Goal: Information Seeking & Learning: Understand process/instructions

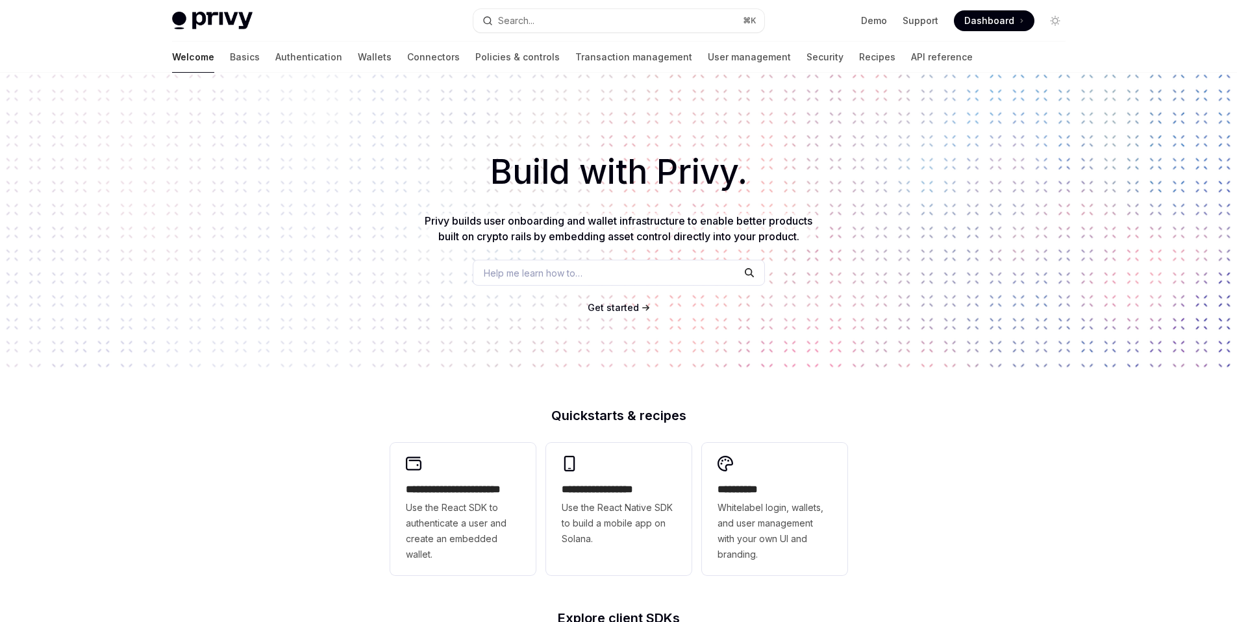
click at [536, 269] on span "Help me learn how to…" at bounding box center [533, 273] width 99 height 14
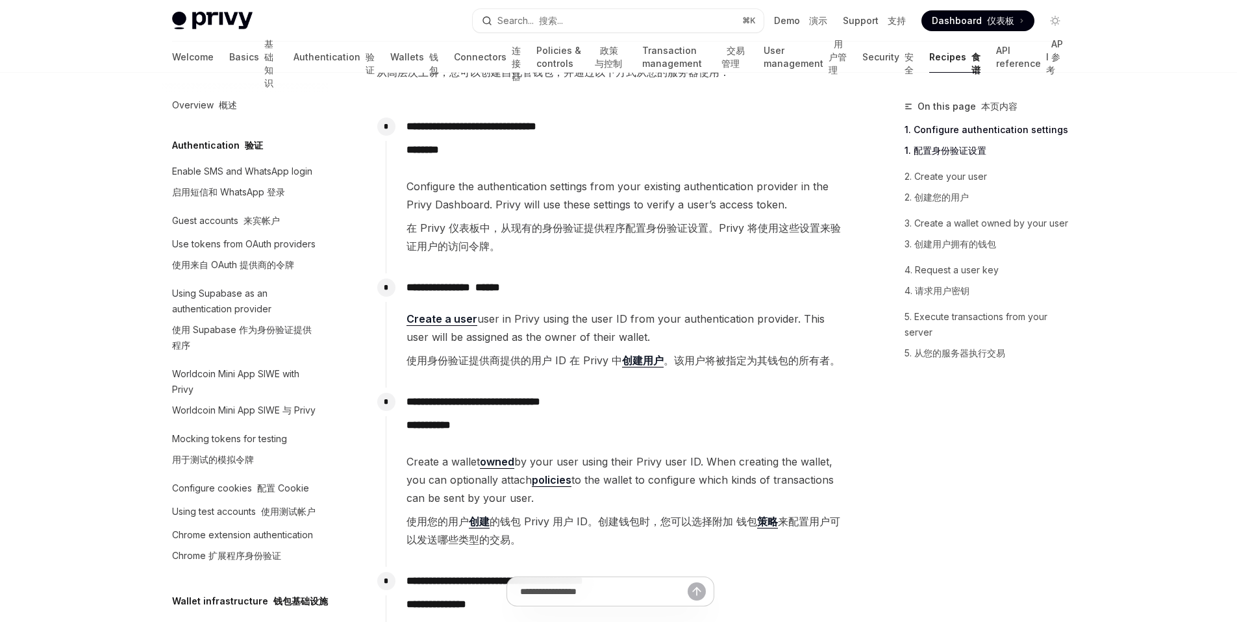
scroll to position [558, 0]
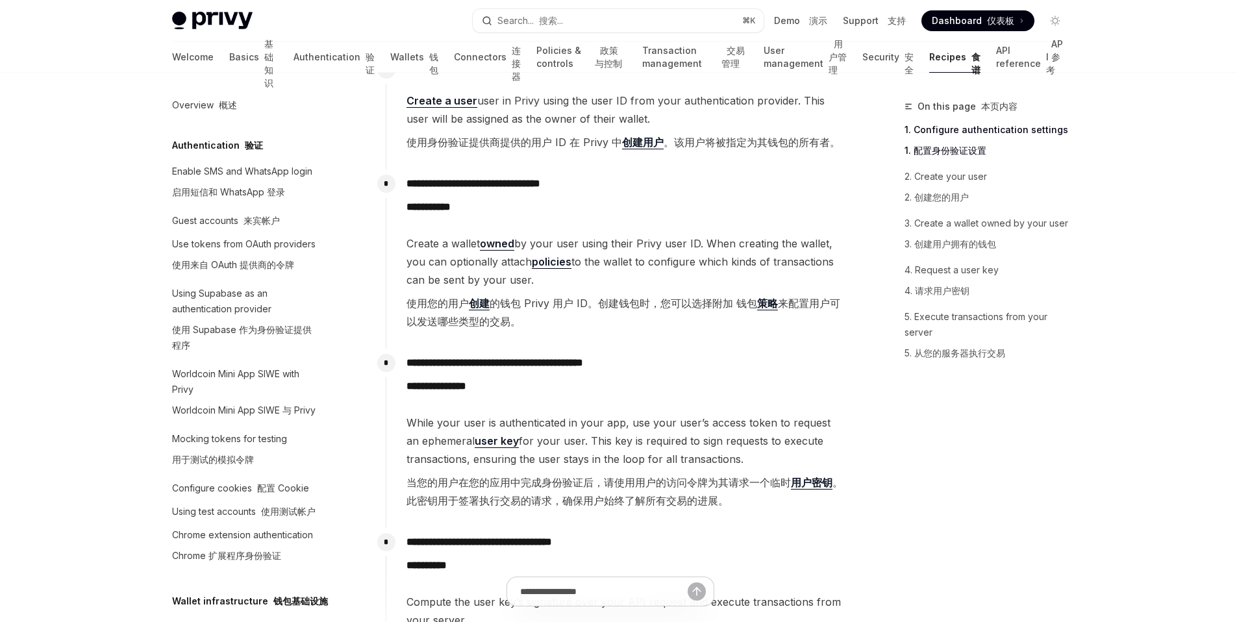
click at [623, 303] on font "使用您的用户 创建 的钱包 Privy 用户 ID。创建钱包时，您可以选择附加 钱包 策略 来配置用户可以发送哪些类型的交易。" at bounding box center [623, 312] width 434 height 31
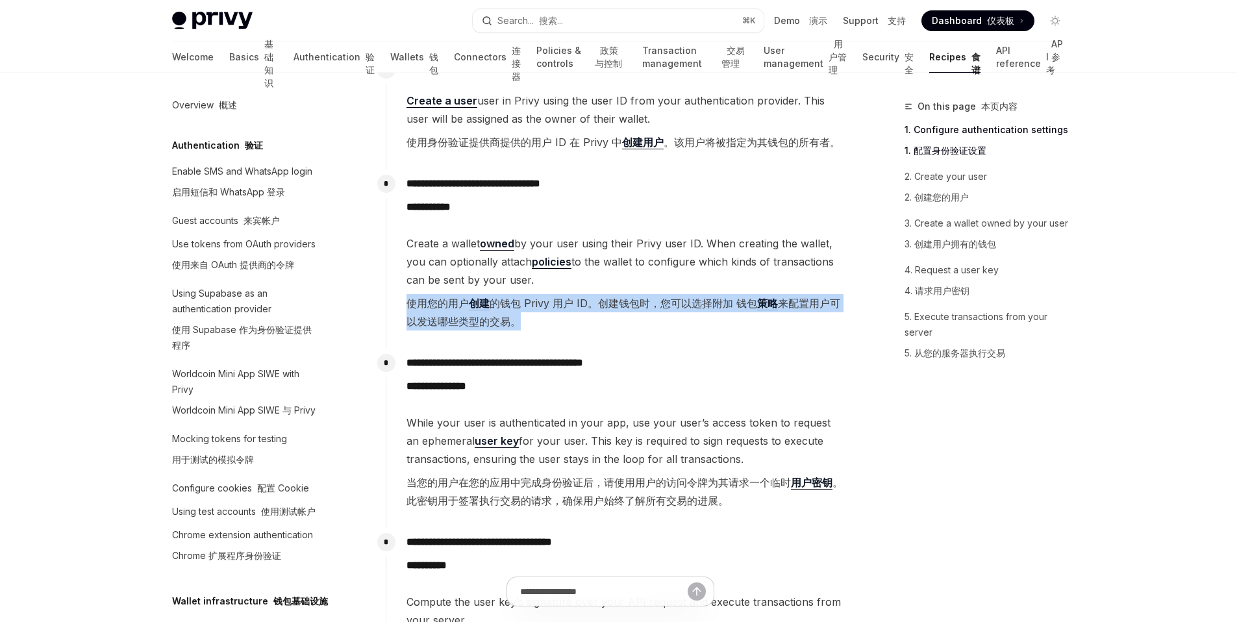
click at [623, 303] on font "使用您的用户 创建 的钱包 Privy 用户 ID。创建钱包时，您可以选择附加 钱包 策略 来配置用户可以发送哪些类型的交易。" at bounding box center [623, 312] width 434 height 31
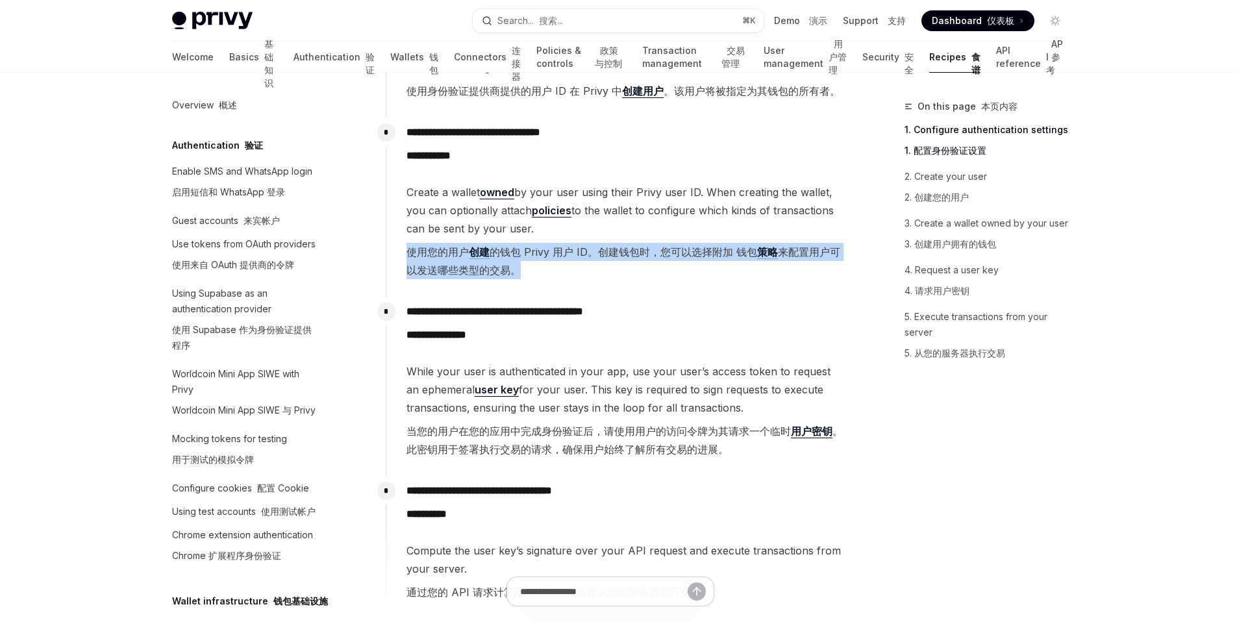
scroll to position [614, 0]
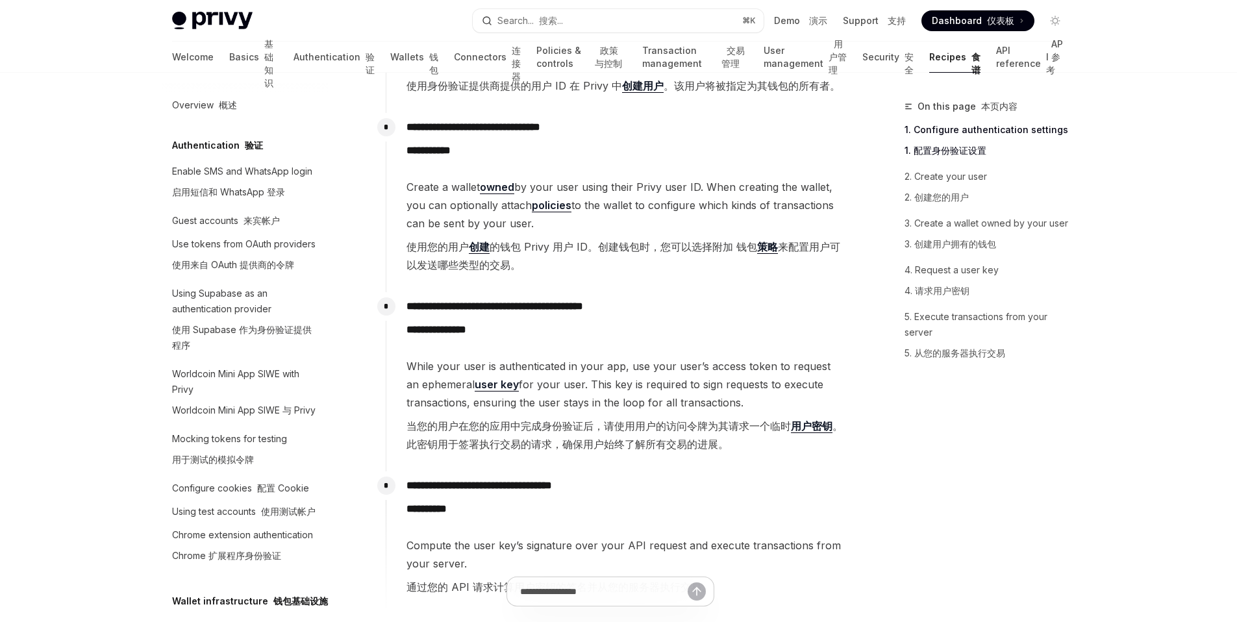
click at [635, 326] on p "**********" at bounding box center [625, 320] width 438 height 47
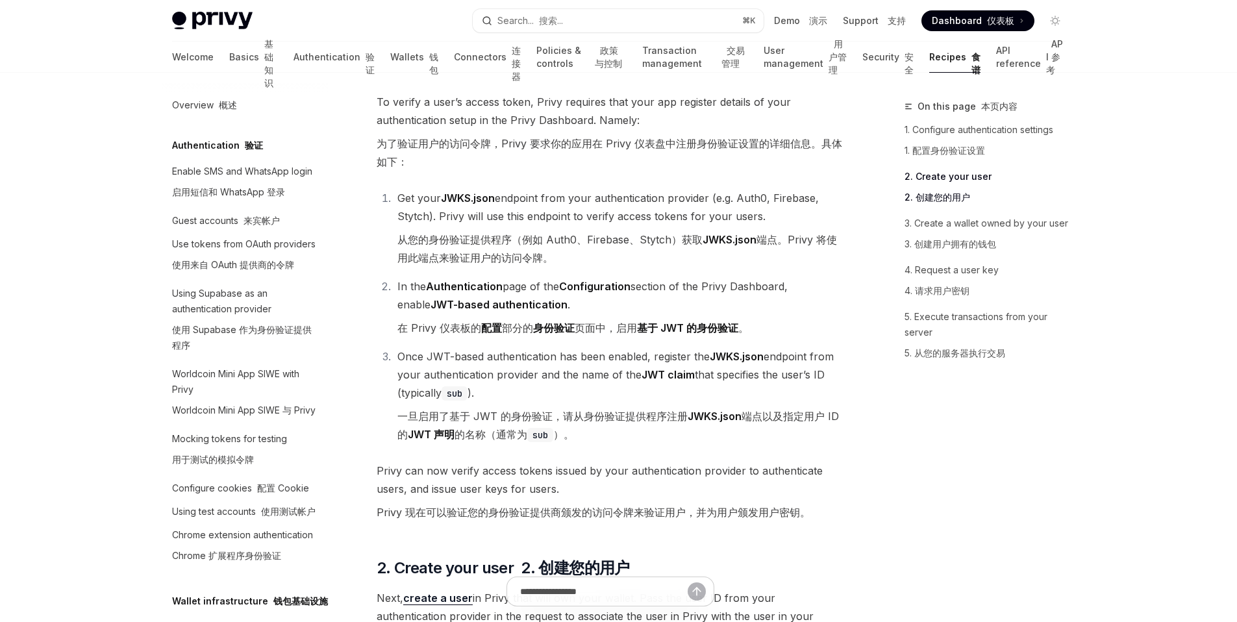
scroll to position [1458, 0]
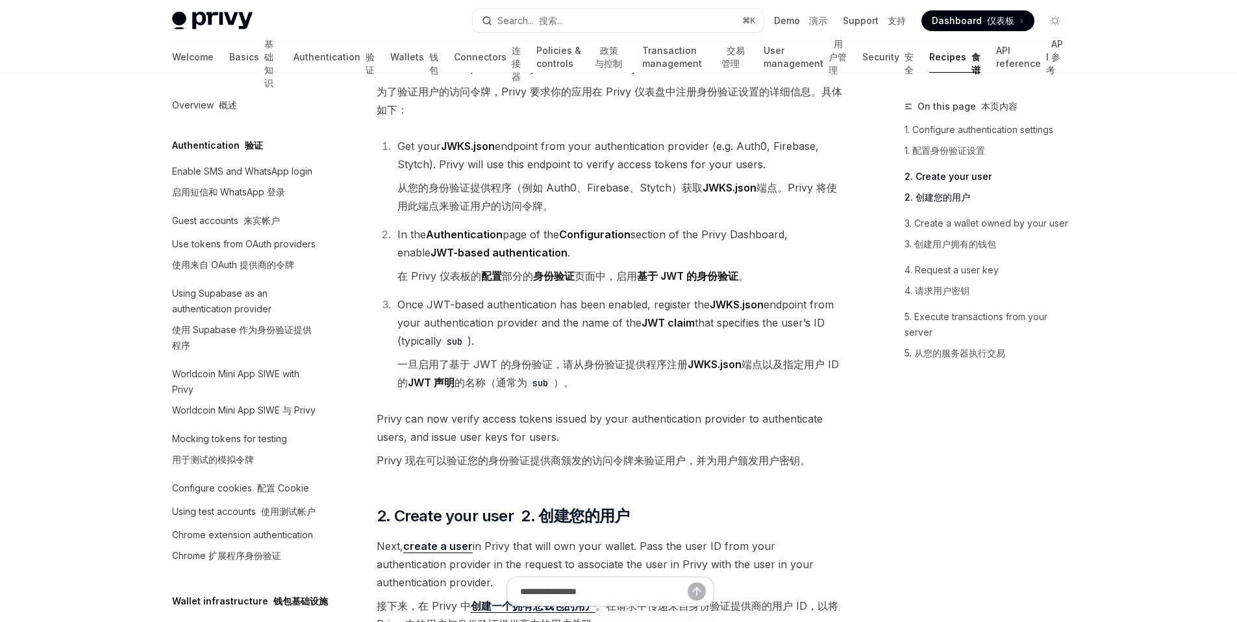
click at [662, 282] on font "在 Privy 仪表板的 配置 部分的 身份验证 页面中，启用 基于 JWT 的身份验证 。" at bounding box center [572, 276] width 351 height 18
click at [618, 235] on strong "Configuration" at bounding box center [594, 234] width 71 height 13
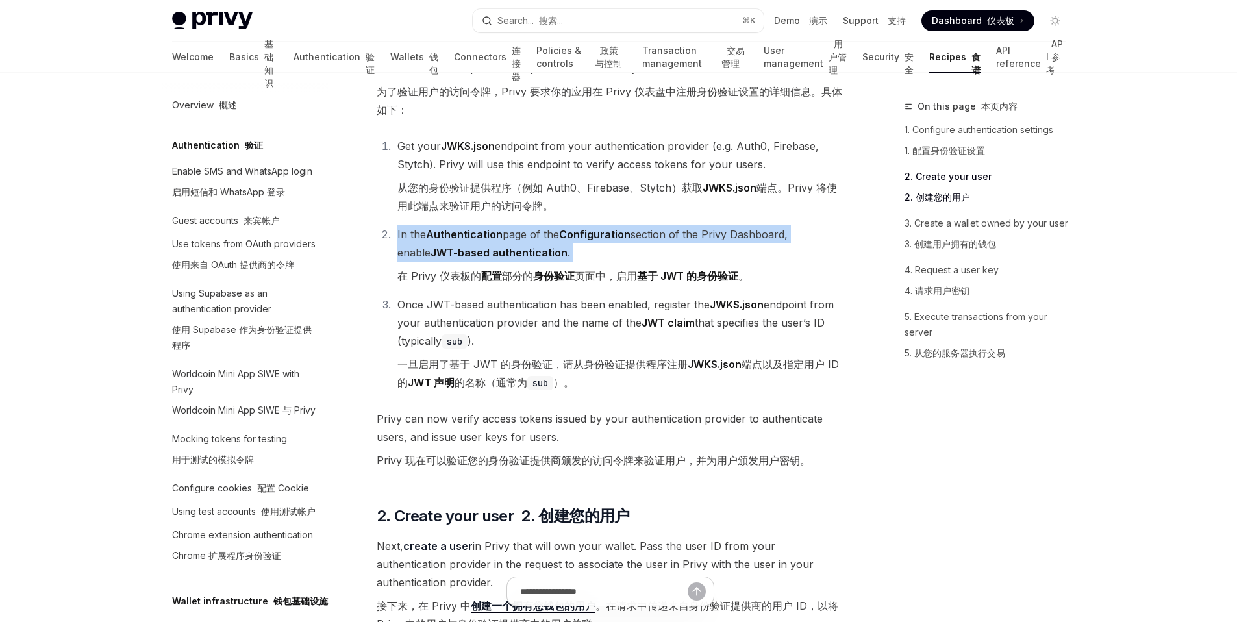
click at [618, 235] on strong "Configuration" at bounding box center [594, 234] width 71 height 13
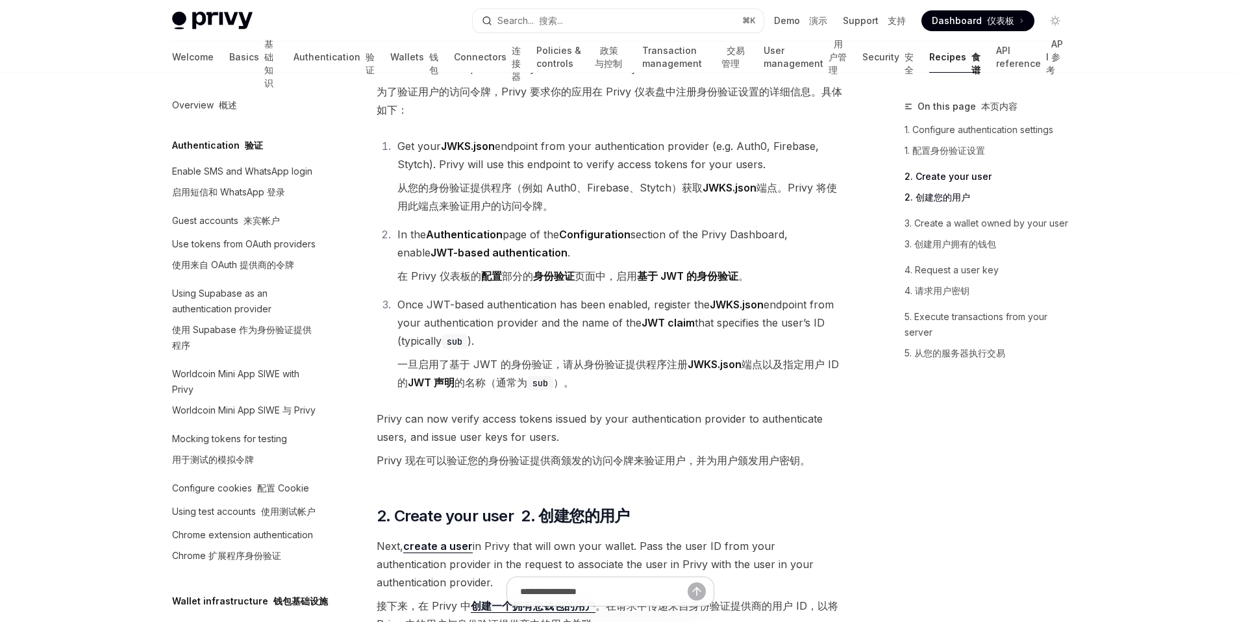
click at [650, 276] on strong "基于 JWT 的身份验证" at bounding box center [687, 275] width 101 height 13
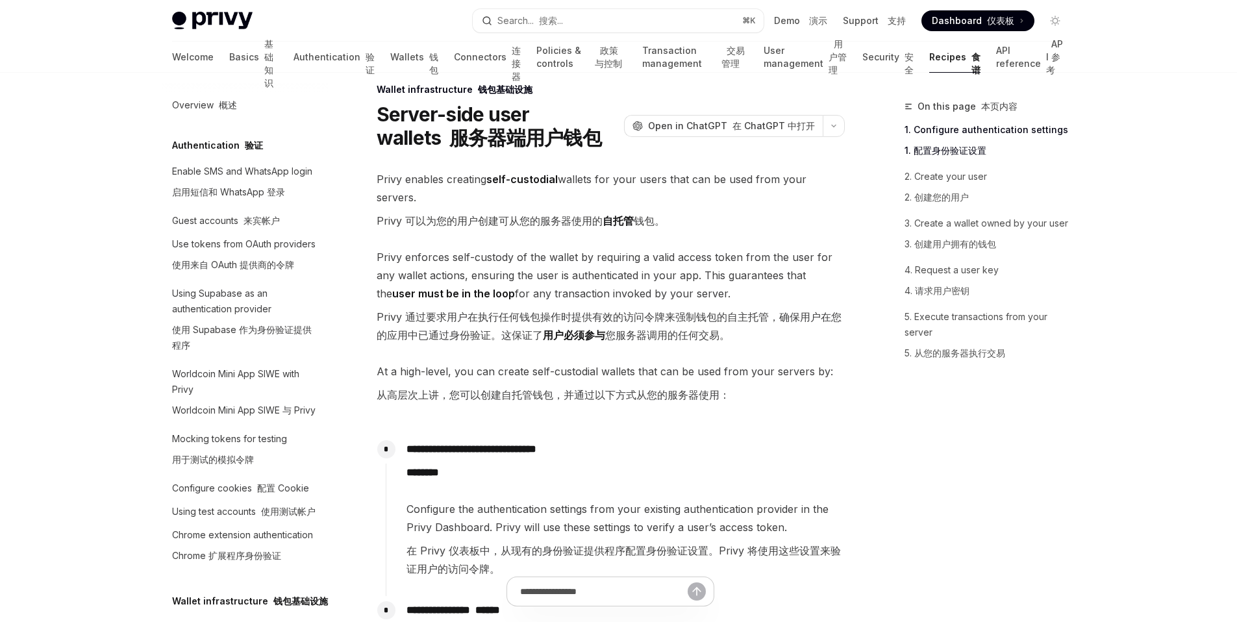
scroll to position [0, 0]
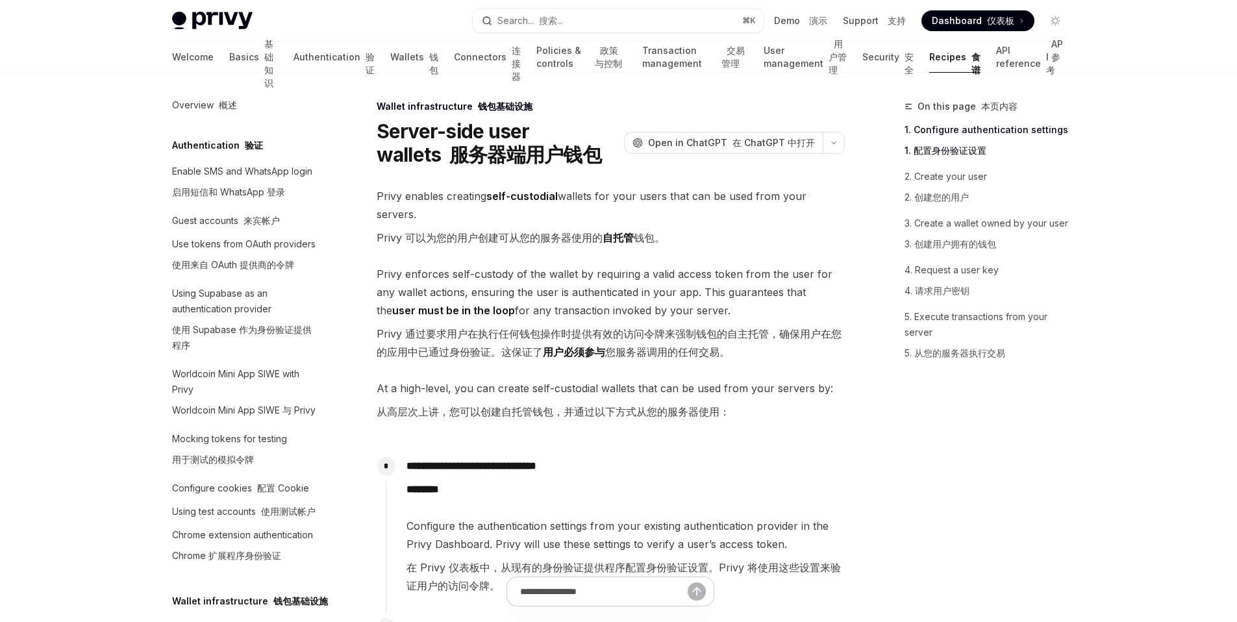
type textarea "*"
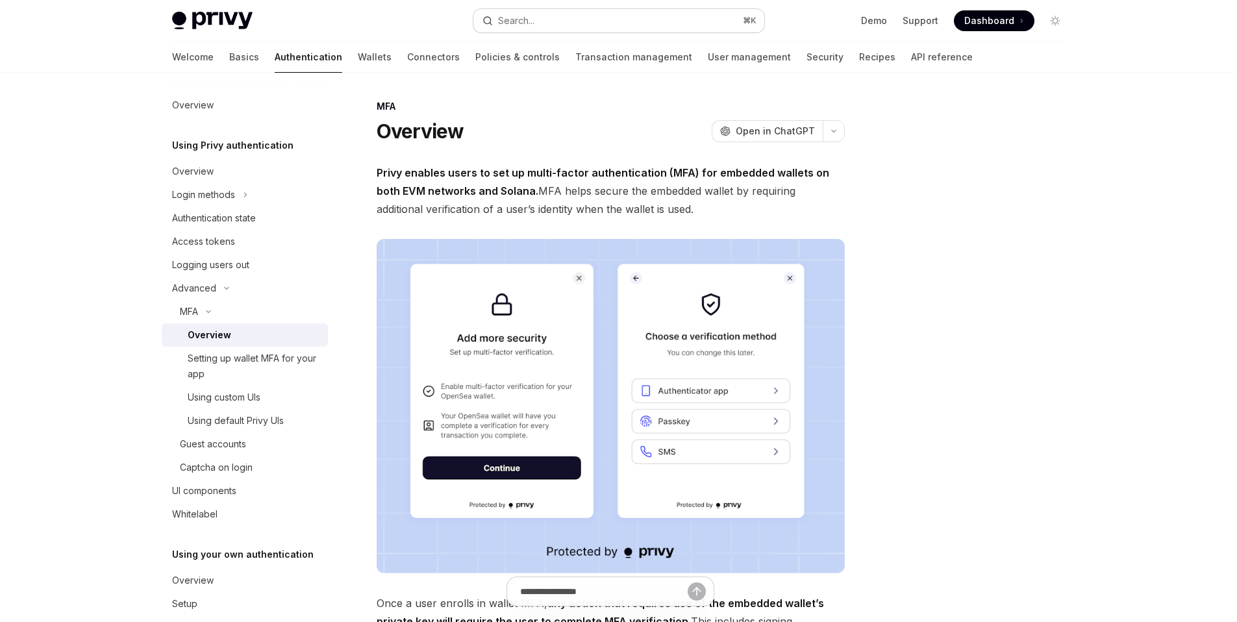
click at [616, 21] on button "Search... ⌘ K" at bounding box center [618, 20] width 291 height 23
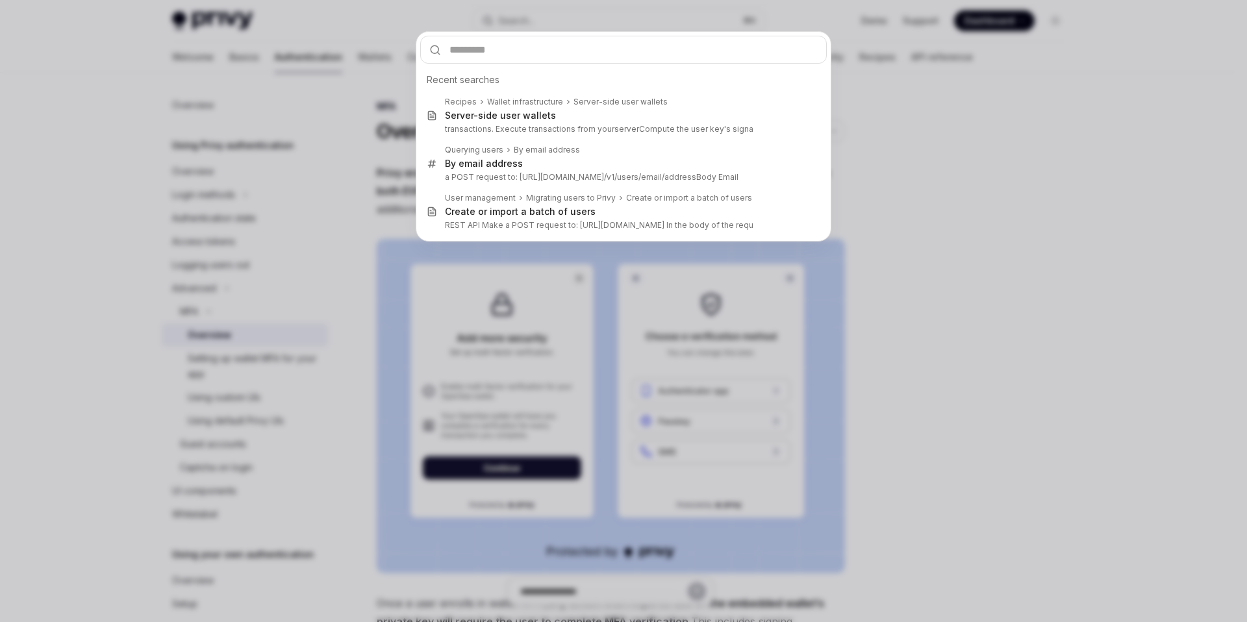
type input "**********"
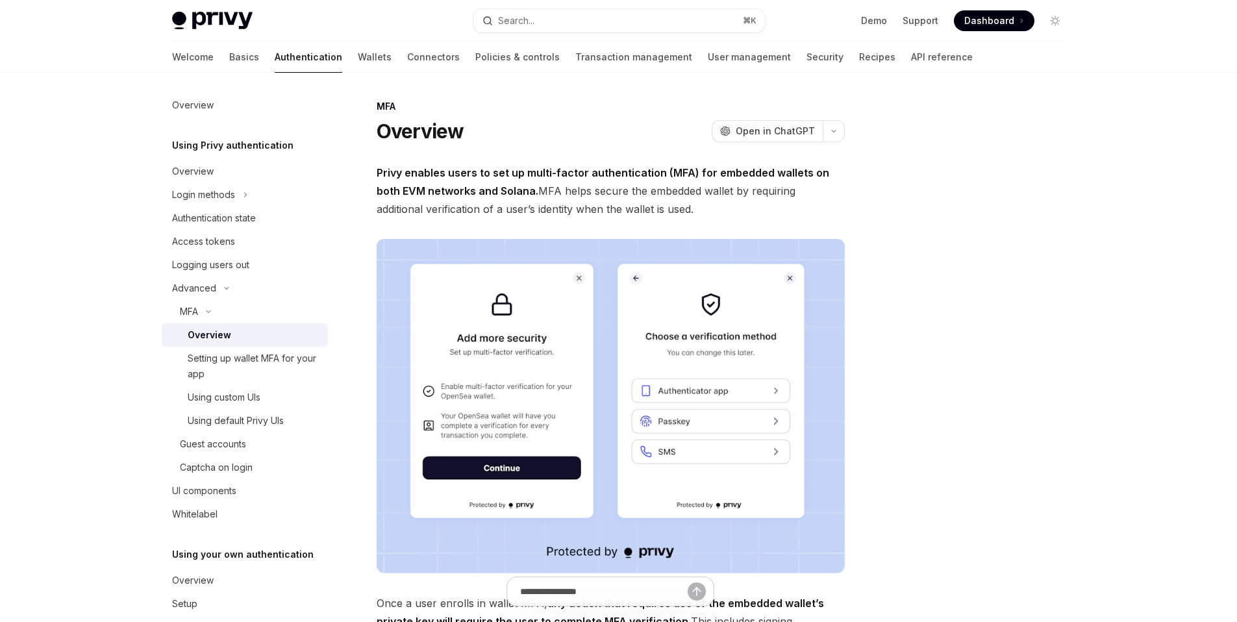
scroll to position [73, 0]
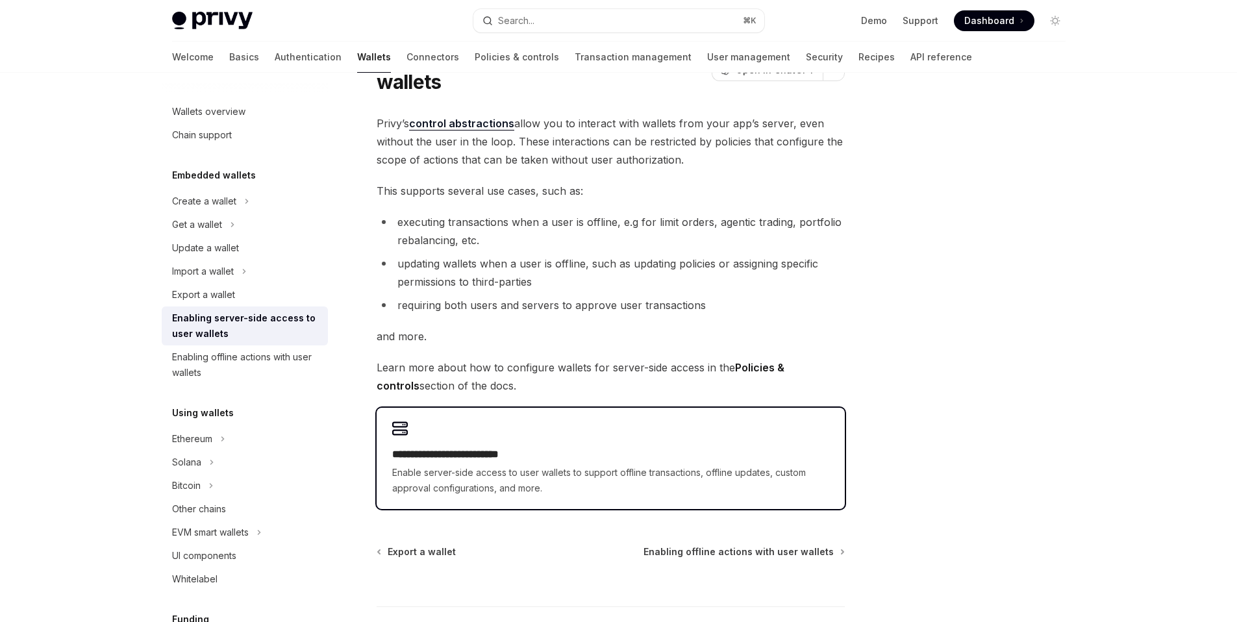
click at [614, 473] on span "Enable server-side access to user wallets to support offline transactions, offl…" at bounding box center [610, 480] width 437 height 31
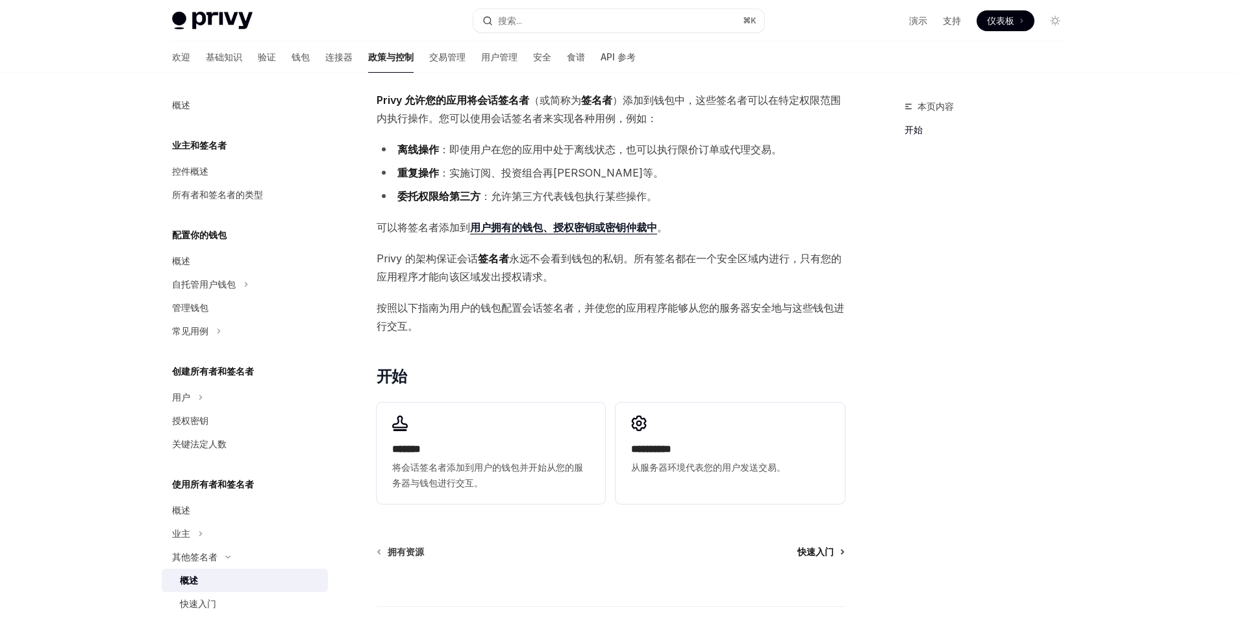
click at [824, 553] on font "快速入门" at bounding box center [815, 551] width 36 height 11
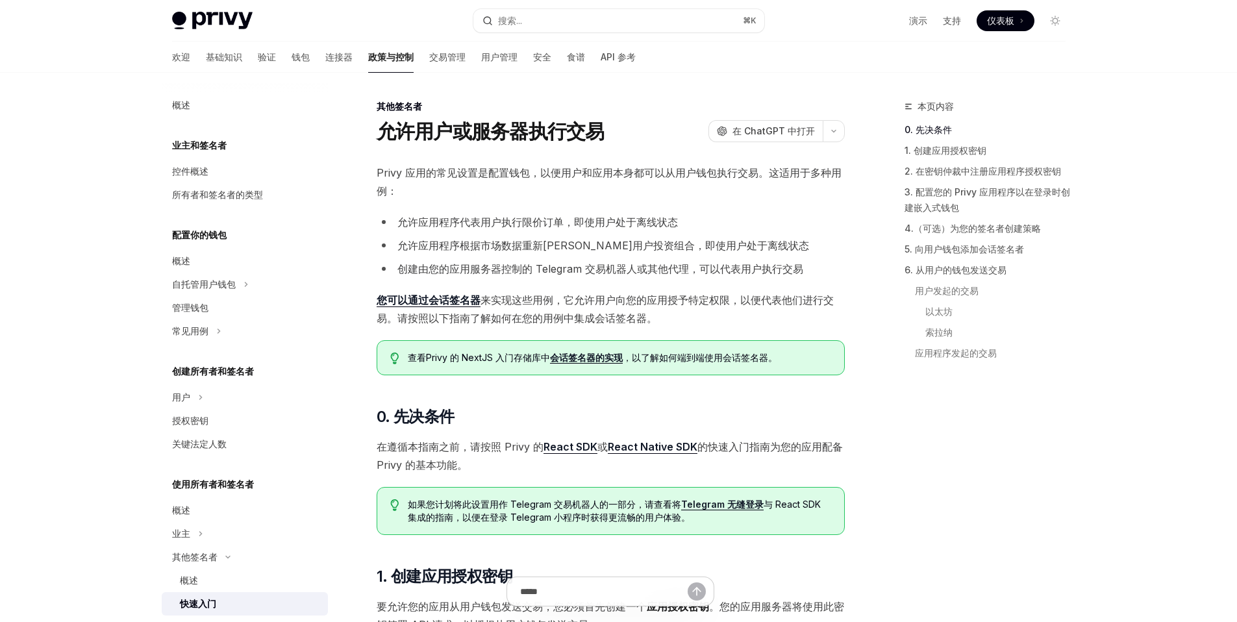
click at [570, 226] on font "允许应用程序代表用户执行限价订单，即使用户处于离线状态" at bounding box center [537, 222] width 281 height 13
click at [571, 250] on font "允许应用程序根据市场数据重新平衡用户投资组合，即使用户处于离线状态" at bounding box center [603, 245] width 412 height 13
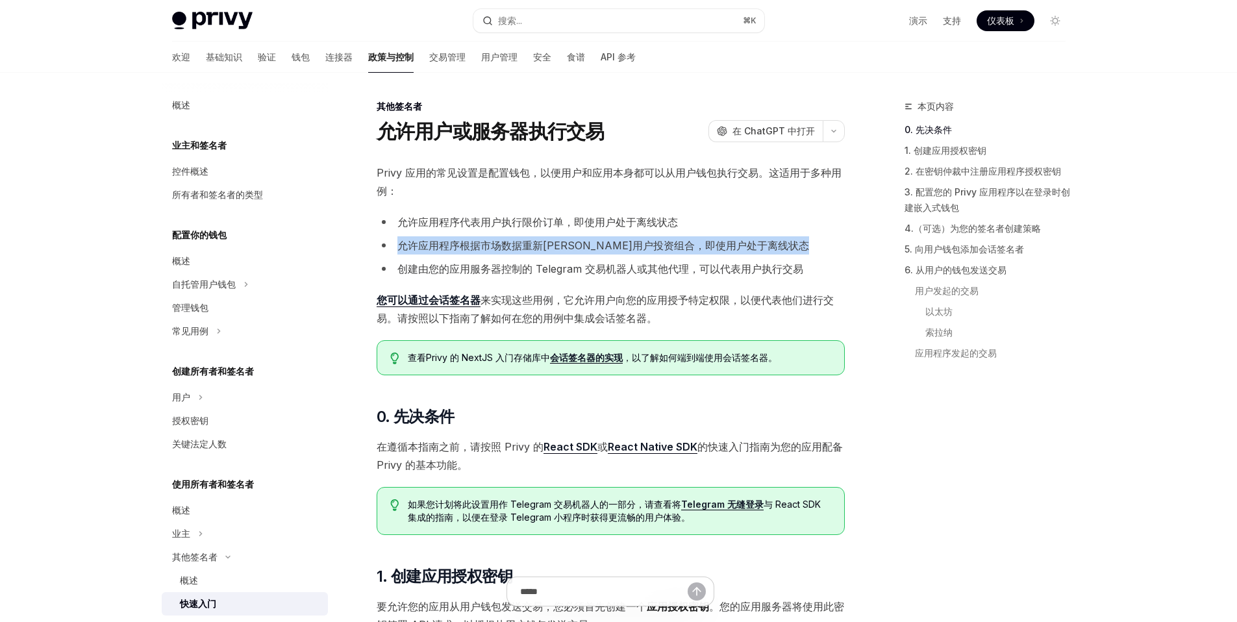
click at [571, 250] on font "允许应用程序根据市场数据重新平衡用户投资组合，即使用户处于离线状态" at bounding box center [603, 245] width 412 height 13
click at [569, 275] on li "创建由您的应用服务器控制的 Telegram 交易机器人或其他代理，可以代表用户执行交易" at bounding box center [611, 269] width 468 height 18
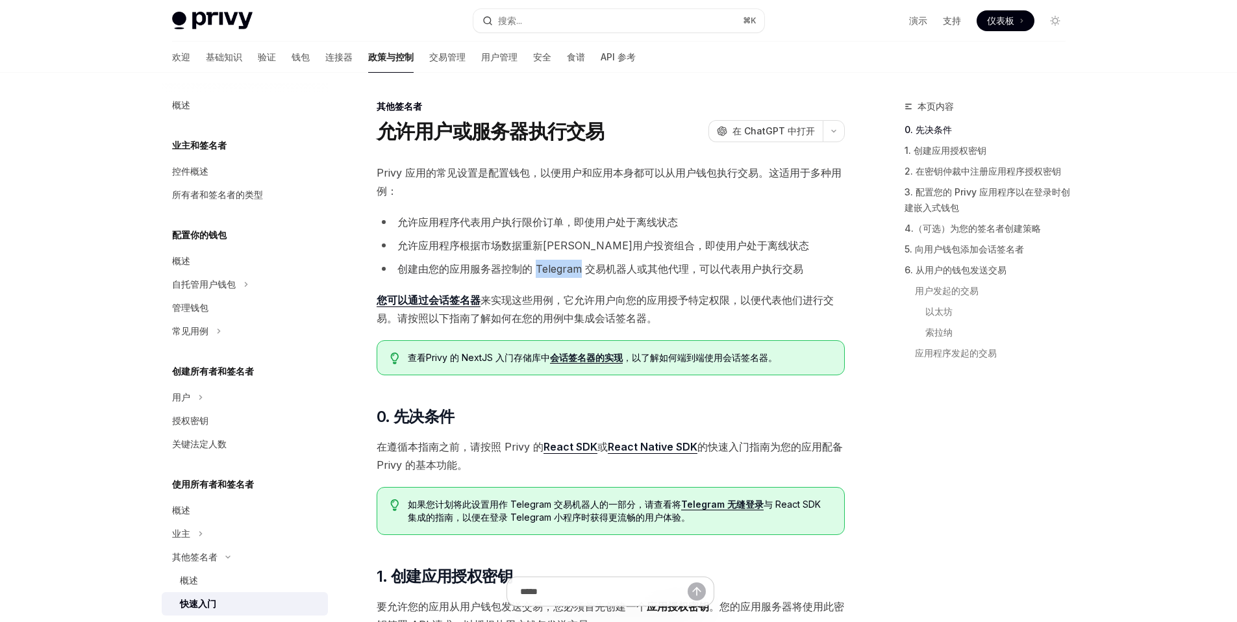
click at [569, 275] on li "创建由您的应用服务器控制的 Telegram 交易机器人或其他代理，可以代表用户执行交易" at bounding box center [611, 269] width 468 height 18
click at [542, 303] on font "来实现这些用例" at bounding box center [517, 300] width 73 height 13
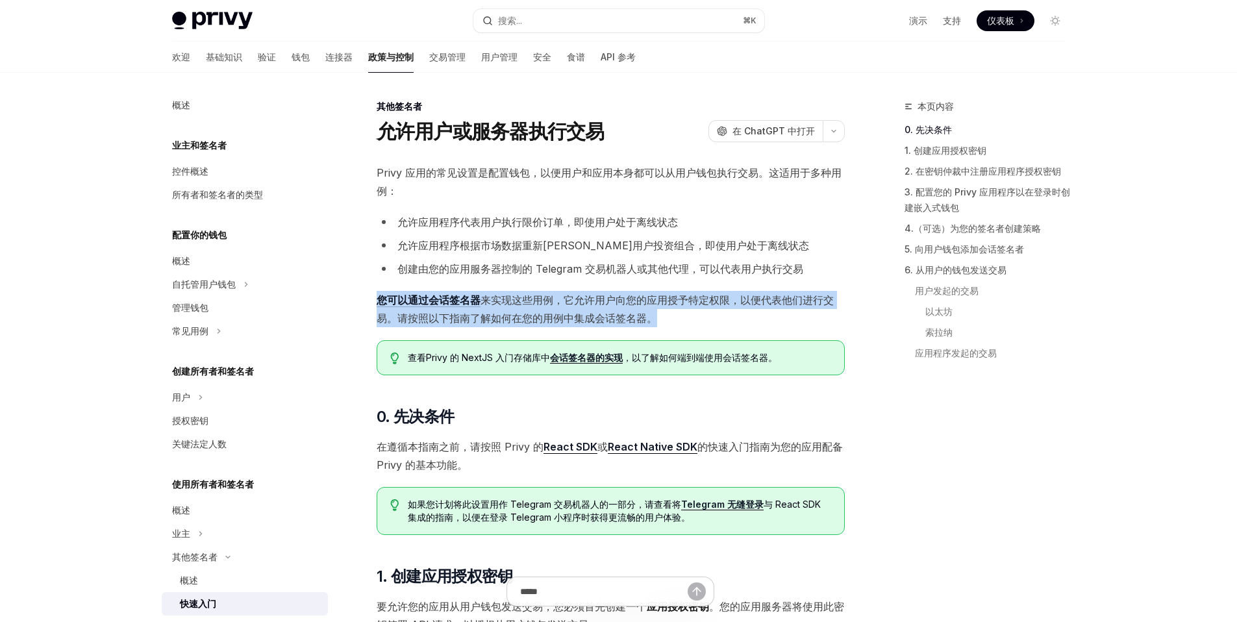
click at [542, 303] on font "来实现这些用例" at bounding box center [517, 300] width 73 height 13
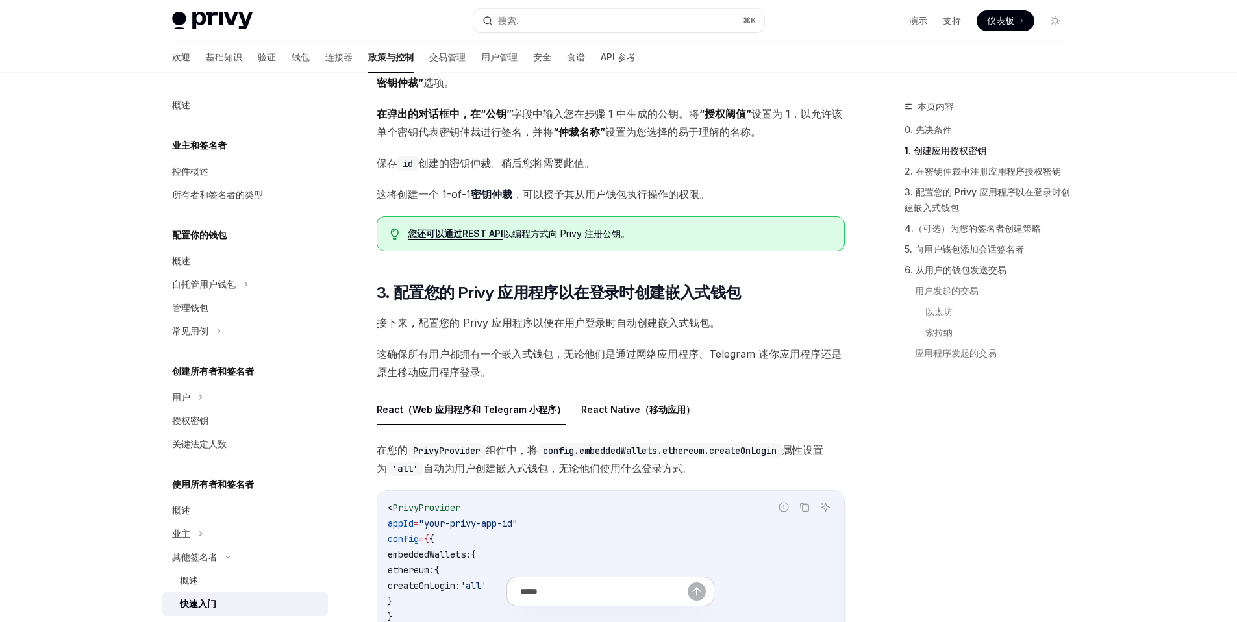
scroll to position [845, 0]
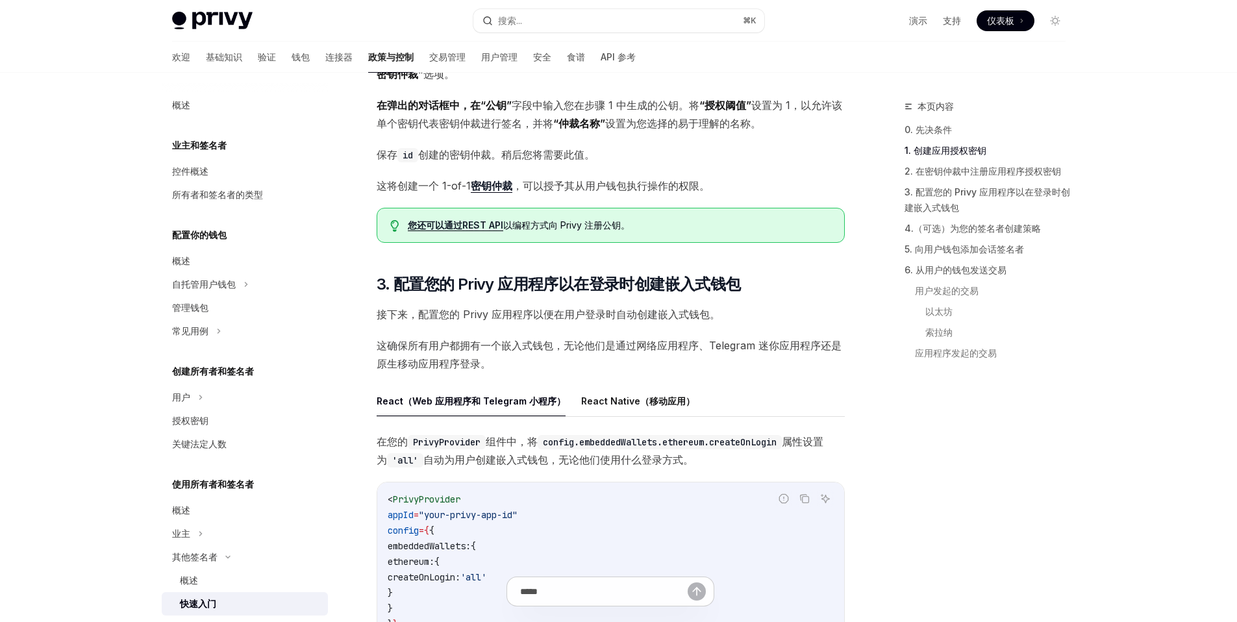
type textarea "*"
